Goal: Find specific page/section: Find specific page/section

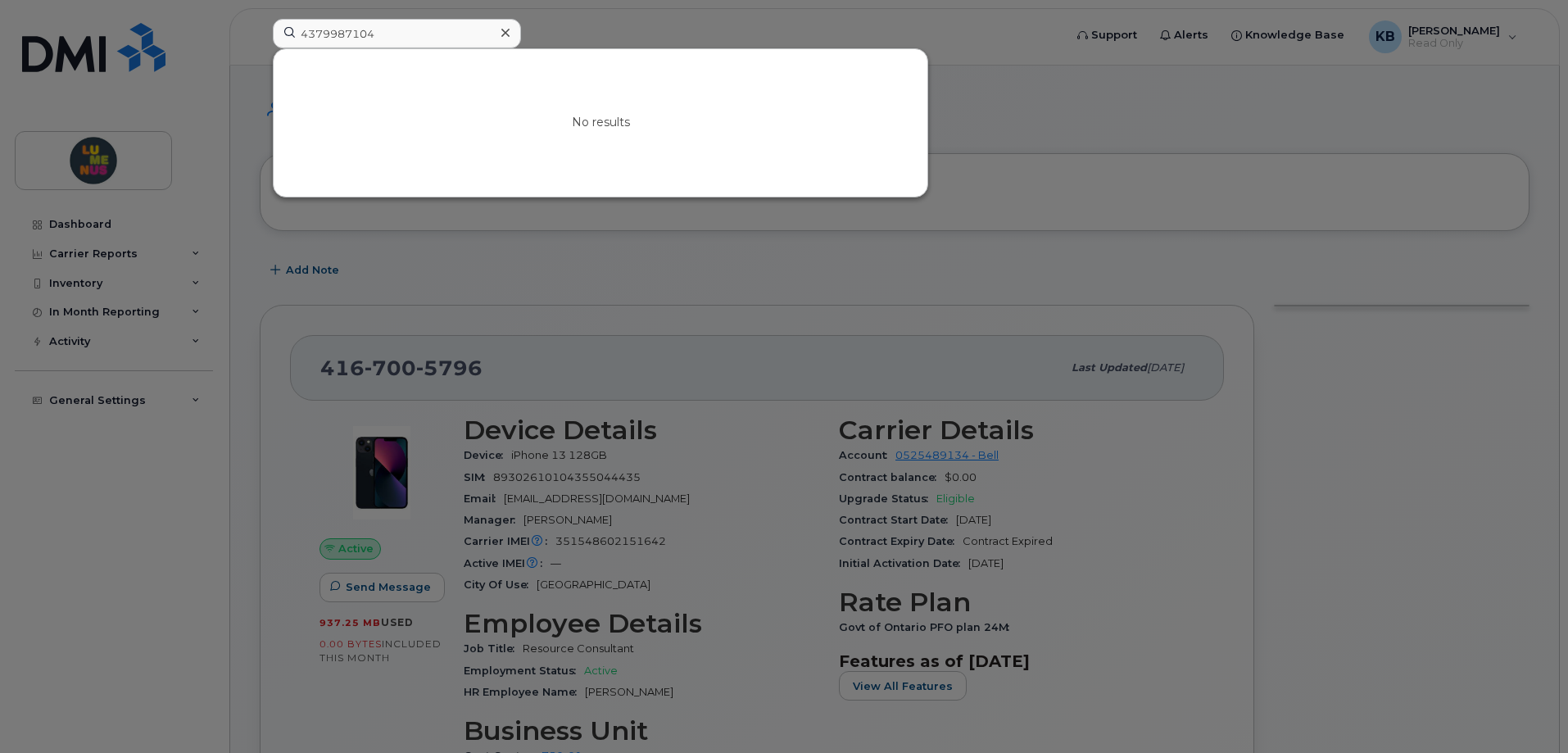
scroll to position [245, 0]
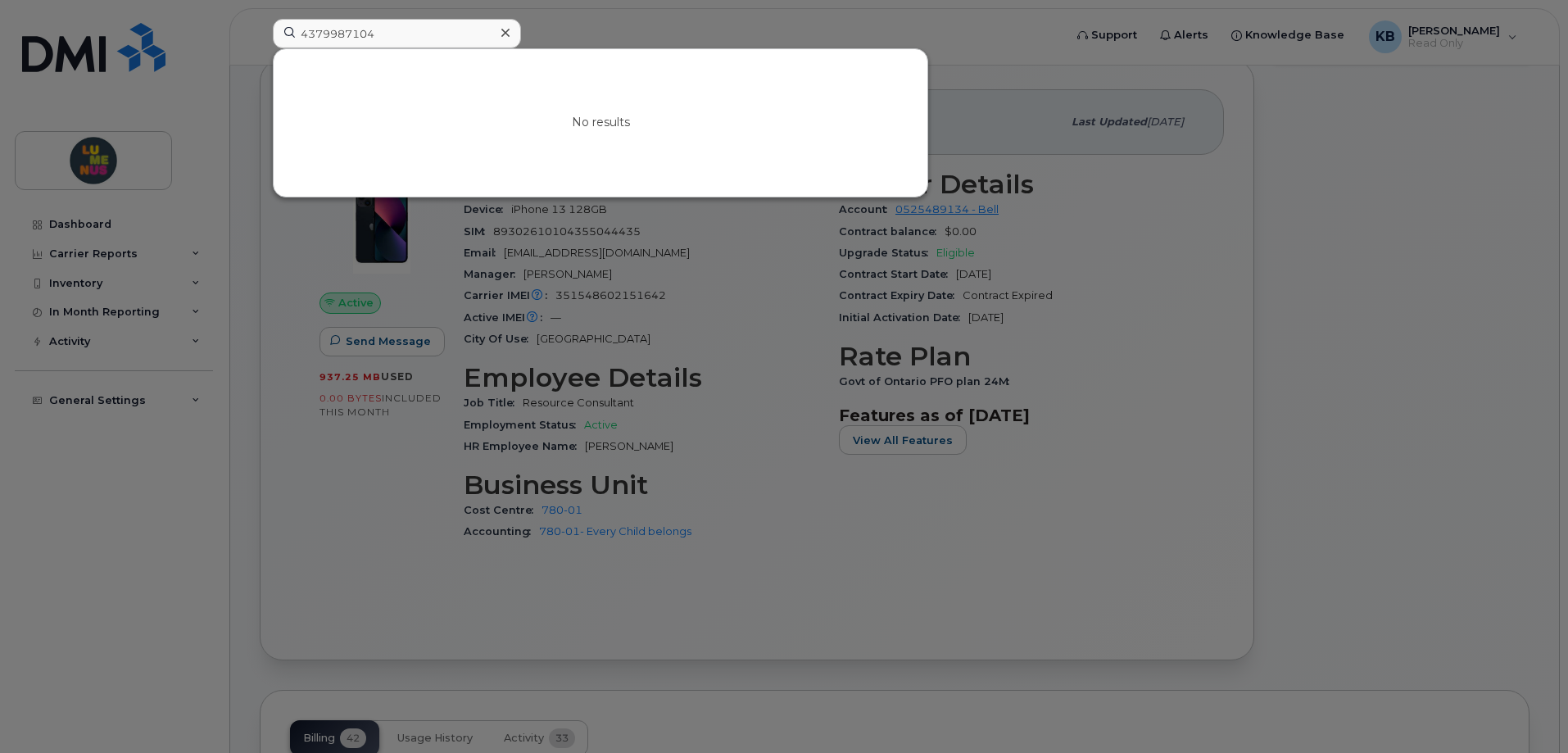
click at [429, 23] on input "4379987104" at bounding box center [396, 33] width 248 height 29
click at [421, 23] on input "4379987104" at bounding box center [396, 33] width 248 height 29
drag, startPoint x: 1440, startPoint y: 323, endPoint x: 1336, endPoint y: 349, distance: 107.2
click at [1440, 323] on div at bounding box center [784, 376] width 1568 height 753
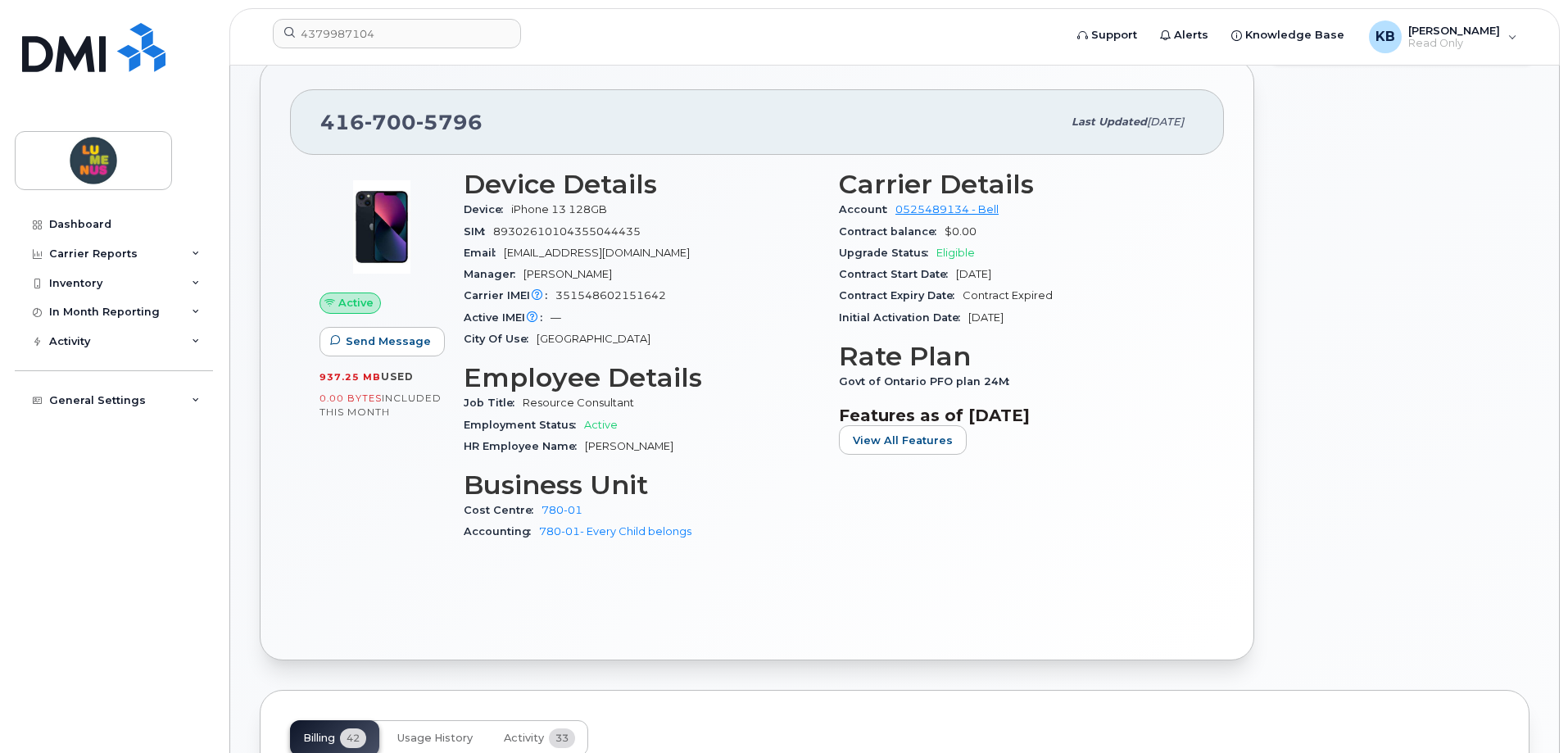
drag, startPoint x: 1087, startPoint y: 412, endPoint x: 819, endPoint y: 359, distance: 273.2
click at [823, 379] on div "Device Details Device iPhone 13 128GB SIM 89302610104355044435 Email sbilar@lum…" at bounding box center [829, 362] width 751 height 405
click at [989, 572] on div "Active Send Message 937.25 MB  used 0.00 Bytes  included this month Device Deta…" at bounding box center [757, 392] width 934 height 474
click at [884, 436] on span "View All Features" at bounding box center [903, 440] width 100 height 16
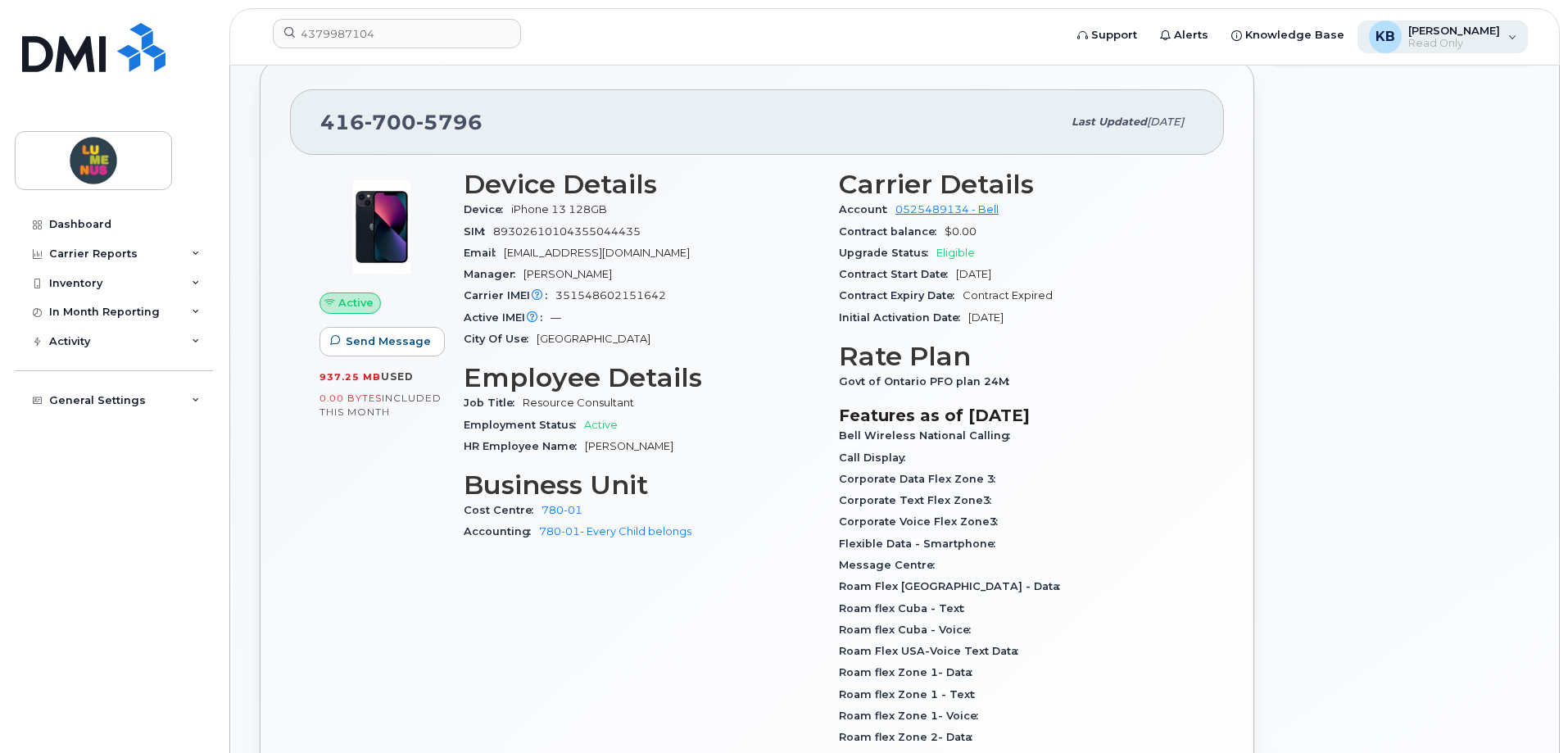
click at [1510, 40] on div "KB Kam Behal Read Only" at bounding box center [1443, 37] width 171 height 33
click at [1510, 39] on div "KB Kam Behal Read Only" at bounding box center [1443, 37] width 171 height 33
click at [1368, 275] on div at bounding box center [1401, 534] width 276 height 970
